Goal: Communication & Community: Answer question/provide support

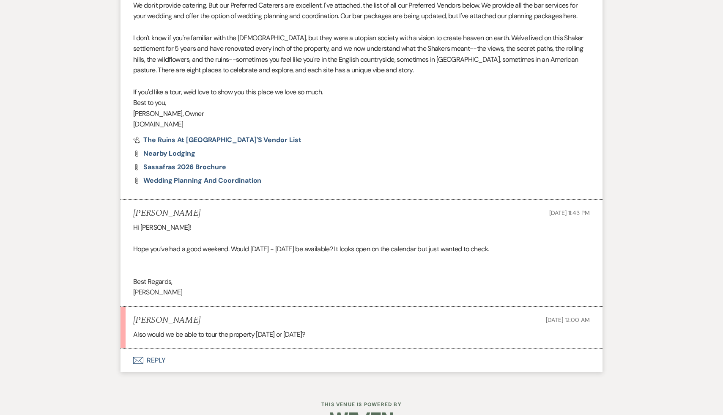
scroll to position [548, 0]
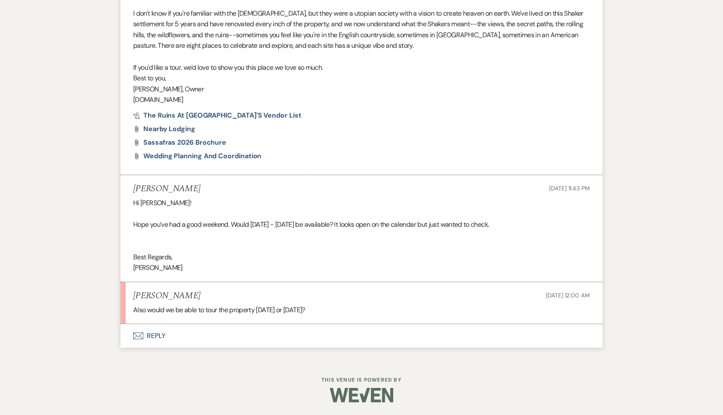
click at [156, 338] on button "Envelope Reply" at bounding box center [362, 336] width 482 height 24
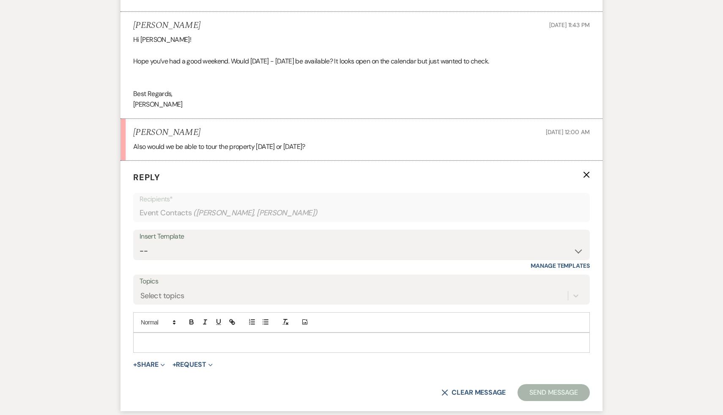
scroll to position [712, 0]
click at [156, 338] on p at bounding box center [361, 341] width 443 height 9
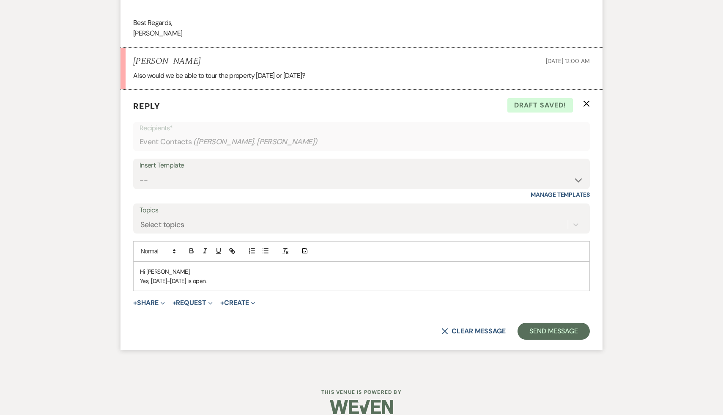
scroll to position [794, 0]
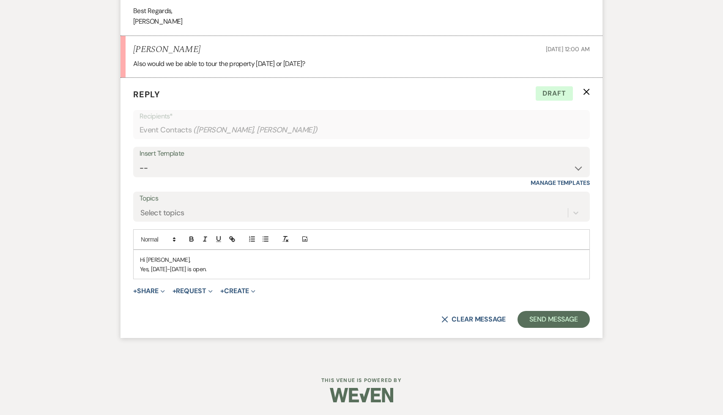
click at [220, 267] on p "Yes, June 17-20 is open." at bounding box center [361, 268] width 443 height 9
click at [223, 269] on p "Yes, June 17-20 is open." at bounding box center [361, 268] width 443 height 9
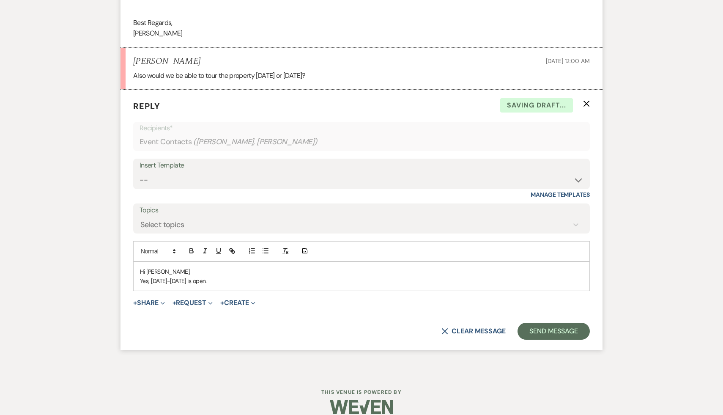
scroll to position [794, 0]
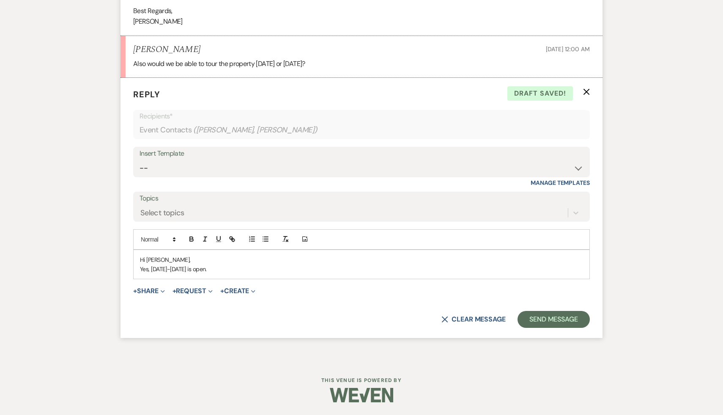
click at [214, 269] on p "Yes, [DATE]-[DATE] is open." at bounding box center [361, 268] width 443 height 9
drag, startPoint x: 297, startPoint y: 268, endPoint x: 137, endPoint y: 253, distance: 160.6
click at [137, 253] on div "Hi [PERSON_NAME], Yes, [DATE]-[DATE] is open. Here are some tour times I have" at bounding box center [362, 264] width 456 height 29
copy div "Hi [PERSON_NAME], Yes, [DATE]-[DATE] is open. Here are some tour times I have"
click at [475, 320] on button "X Clear message" at bounding box center [474, 319] width 64 height 7
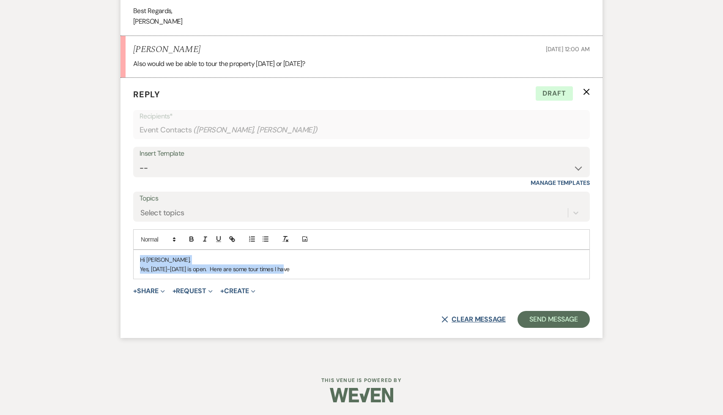
scroll to position [784, 0]
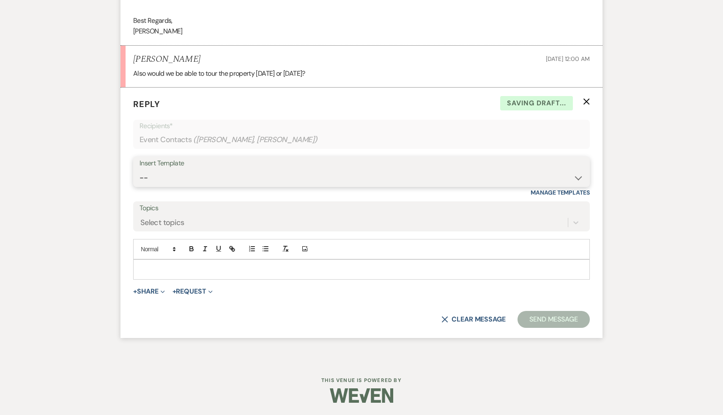
click at [578, 177] on select "-- Weven Planning Portal Introduction (Booked Events) Initial Inquiry Response …" at bounding box center [362, 178] width 444 height 16
select select "3774"
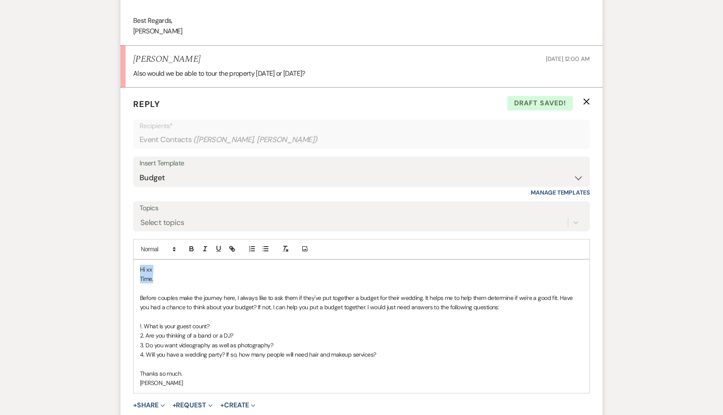
drag, startPoint x: 159, startPoint y: 280, endPoint x: 141, endPoint y: 272, distance: 19.7
click at [141, 272] on div "Hi xx Time. Before couples make the journey here, I always like to ask them if …" at bounding box center [362, 326] width 456 height 133
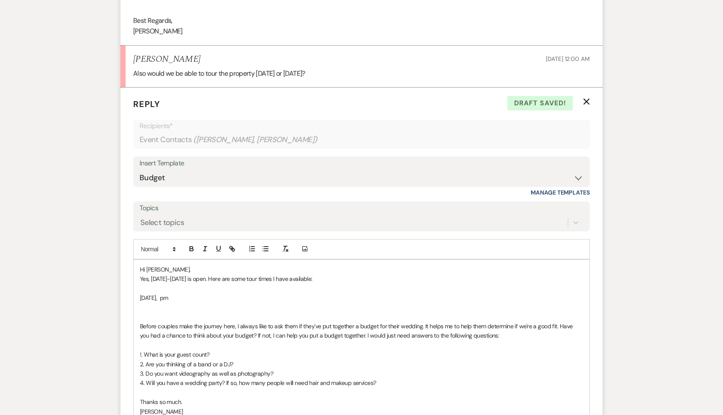
click at [168, 298] on p "[DATE], pm" at bounding box center [361, 297] width 443 height 9
click at [201, 276] on p "Yes, [DATE]-[DATE] is open. Here are some tour times I have available:" at bounding box center [361, 278] width 443 height 9
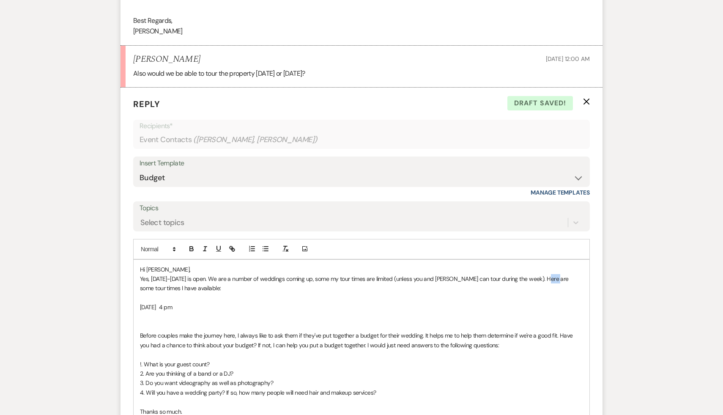
drag, startPoint x: 553, startPoint y: 279, endPoint x: 543, endPoint y: 279, distance: 9.7
click at [543, 279] on p "Yes, [DATE]-[DATE] is open. We are a number of weddings coming up, some my tour…" at bounding box center [361, 283] width 443 height 19
click at [192, 308] on p "[DATE] 4 pm" at bounding box center [361, 306] width 443 height 9
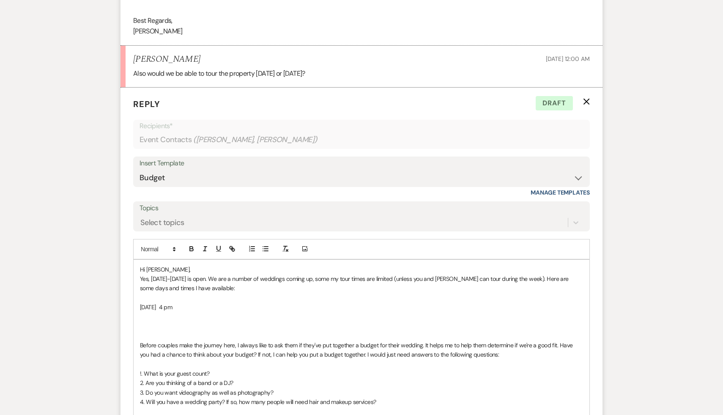
click at [171, 307] on p "[DATE] 4 pm" at bounding box center [361, 306] width 443 height 9
click at [190, 309] on p "[DATE] 5 pm" at bounding box center [361, 306] width 443 height 9
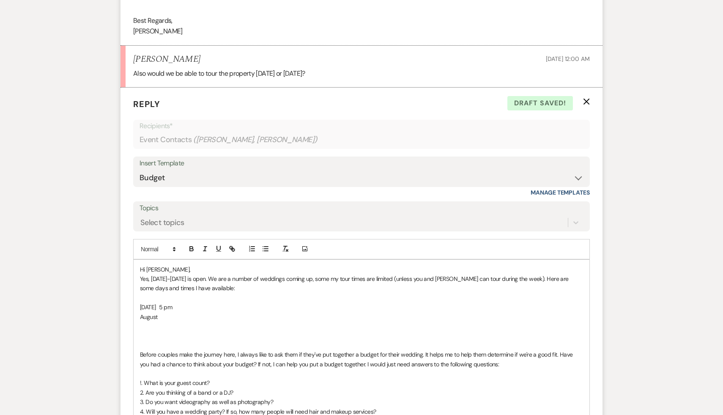
click at [137, 308] on div "Hi [PERSON_NAME], Yes, [DATE]-[DATE] is open. We are a number of weddings comin…" at bounding box center [362, 355] width 456 height 190
click at [168, 318] on p "August" at bounding box center [361, 316] width 443 height 9
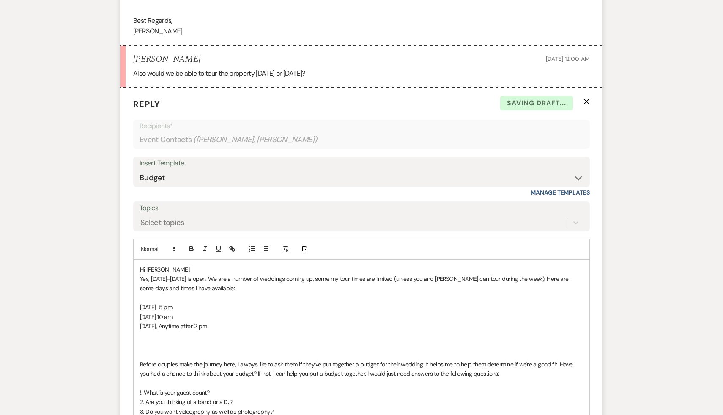
click at [158, 344] on p at bounding box center [361, 344] width 443 height 9
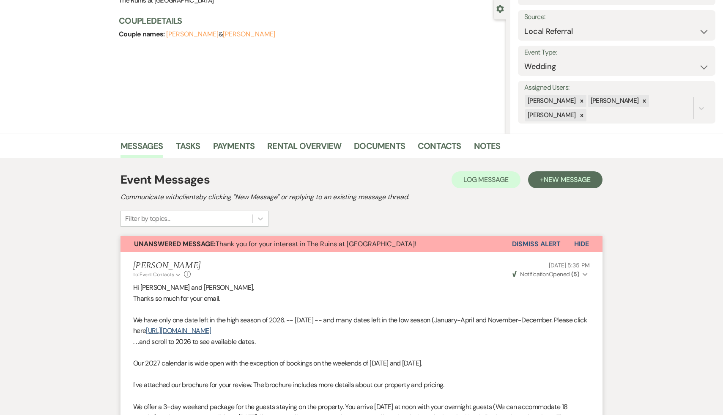
scroll to position [0, 0]
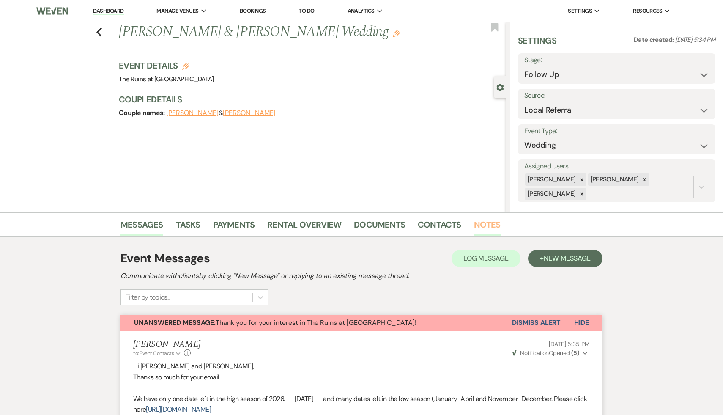
click at [487, 225] on link "Notes" at bounding box center [487, 227] width 27 height 19
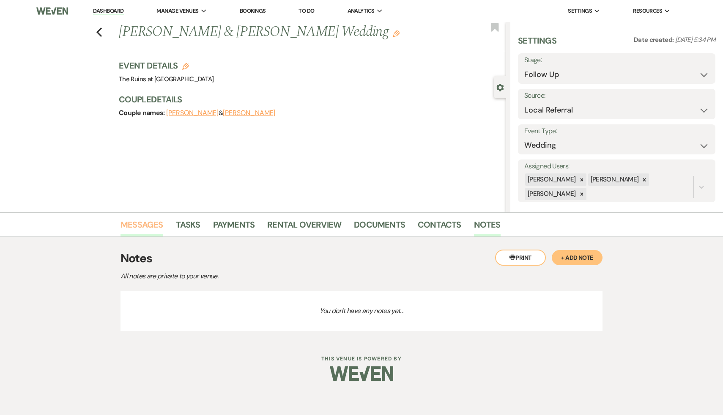
click at [142, 226] on link "Messages" at bounding box center [142, 227] width 43 height 19
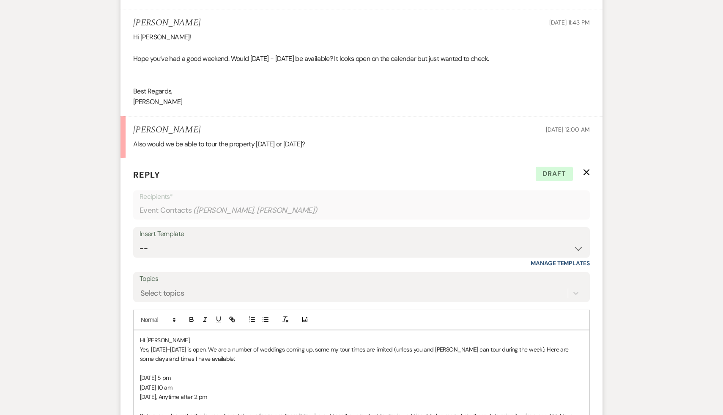
scroll to position [714, 0]
click at [217, 349] on p "Yes, [DATE]-[DATE] is open. We are a number of weddings coming up, some my tour…" at bounding box center [361, 353] width 443 height 19
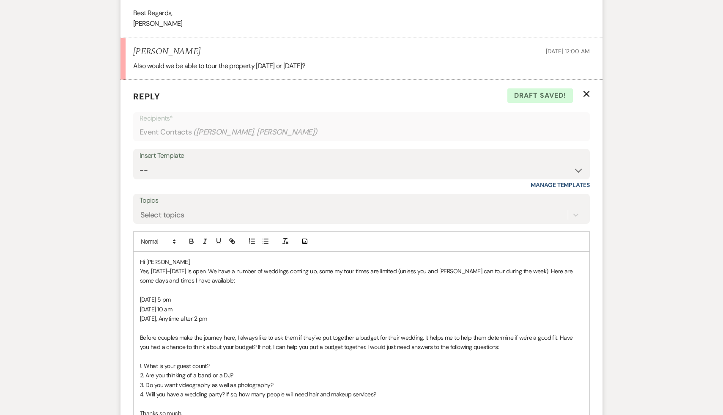
scroll to position [798, 0]
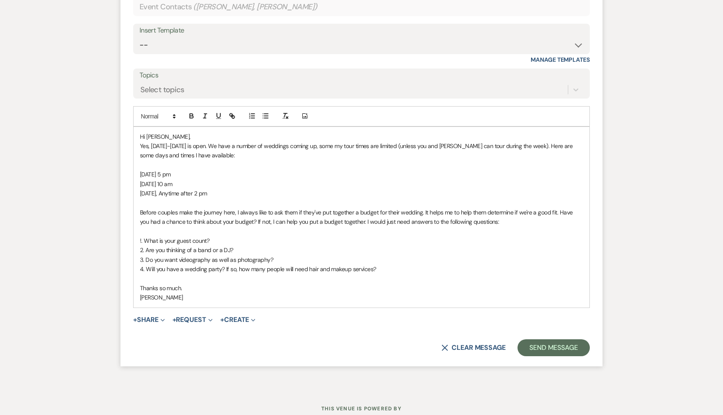
scroll to position [945, 0]
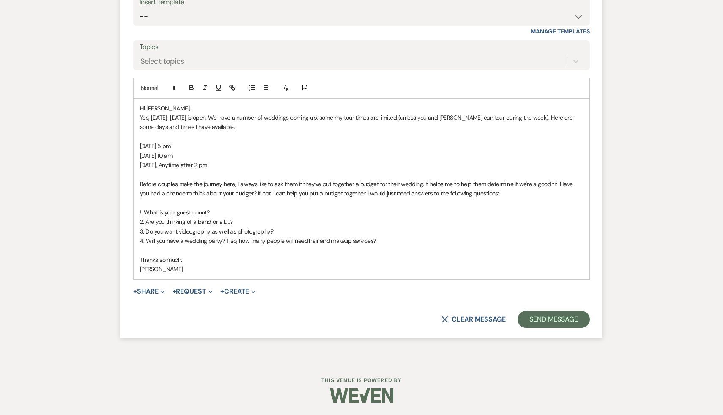
click at [139, 117] on div "Hi [PERSON_NAME], Yes, [DATE]-[DATE] is open. We have a number of weddings comi…" at bounding box center [362, 189] width 456 height 181
click at [140, 193] on p "Before couples make the journey here, I always like to ask them if they've put …" at bounding box center [361, 188] width 443 height 19
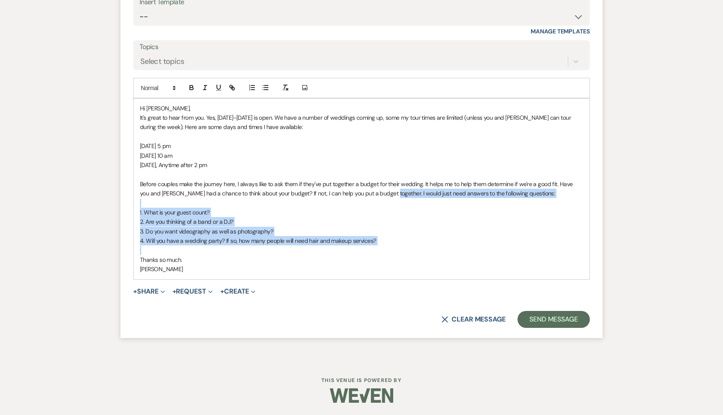
drag, startPoint x: 377, startPoint y: 193, endPoint x: 387, endPoint y: 250, distance: 57.5
click at [387, 250] on div "Hi [PERSON_NAME], It's great to hear from you. Yes, [DATE]-[DATE] is open. We h…" at bounding box center [362, 189] width 456 height 181
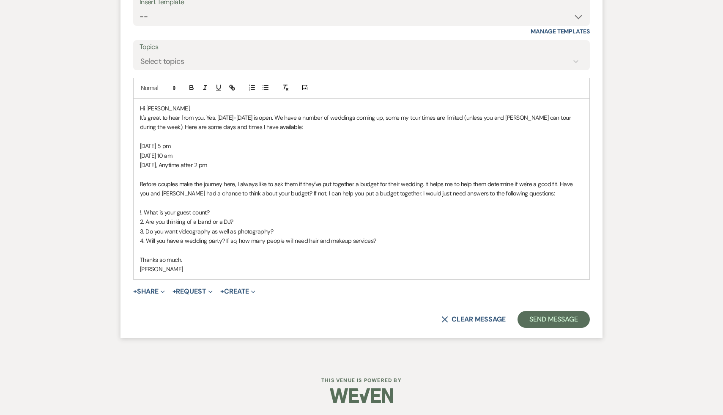
scroll to position [889, 0]
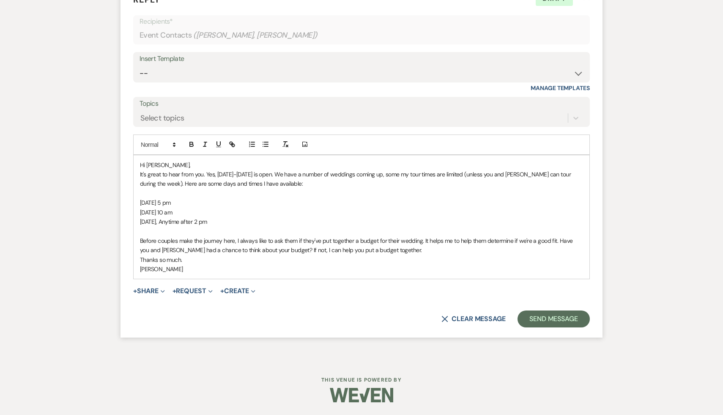
click at [390, 174] on p "It's great to hear from you. Yes, [DATE]-[DATE] is open. We have a number of we…" at bounding box center [361, 179] width 443 height 19
click at [399, 263] on p "Thanks so much." at bounding box center [361, 259] width 443 height 9
click at [560, 320] on button "Send Message" at bounding box center [554, 318] width 72 height 17
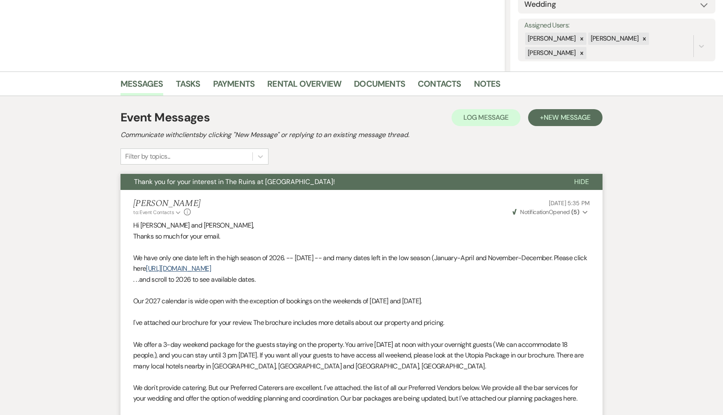
scroll to position [0, 0]
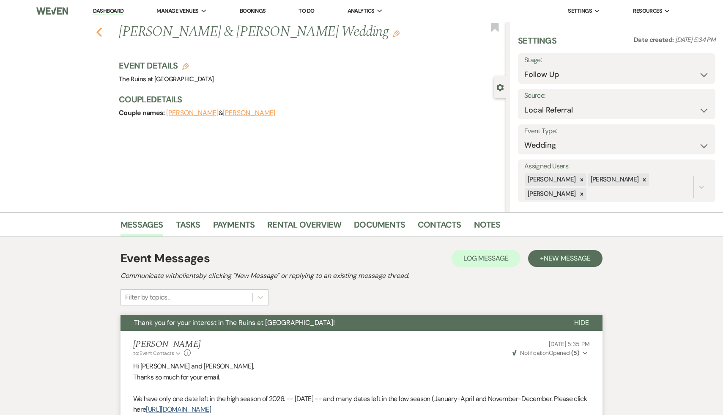
click at [99, 29] on icon "Previous" at bounding box center [99, 32] width 6 height 10
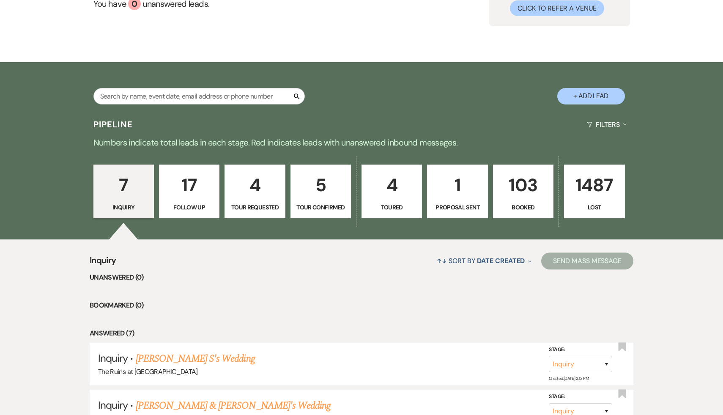
scroll to position [33, 0]
